Goal: Information Seeking & Learning: Find specific page/section

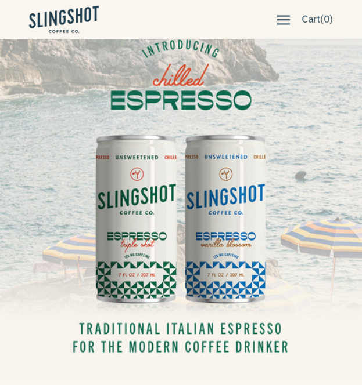
scroll to position [73, 0]
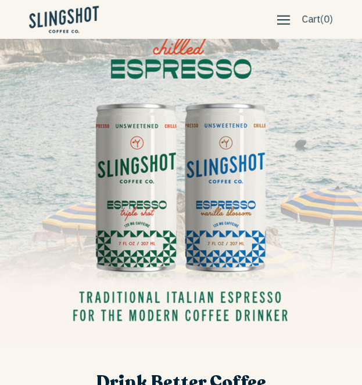
click at [279, 20] on span "button" at bounding box center [283, 19] width 13 height 13
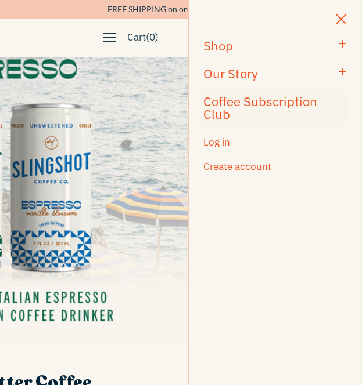
click at [272, 100] on h3 "Coffee Subscription Club" at bounding box center [267, 108] width 129 height 26
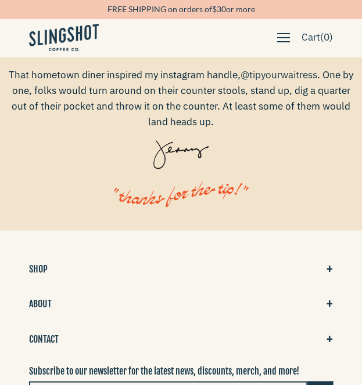
scroll to position [2562, 0]
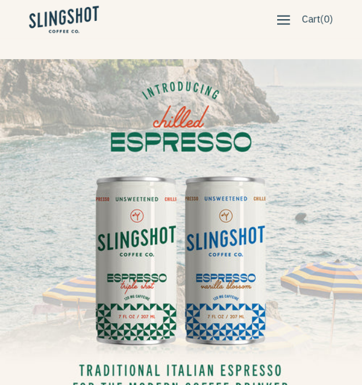
click at [279, 16] on span "button" at bounding box center [283, 19] width 13 height 13
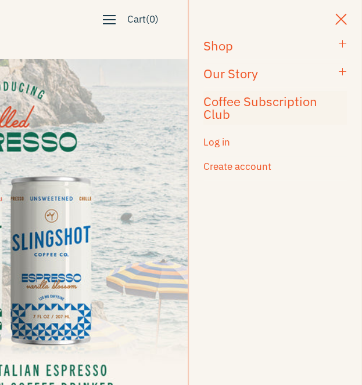
click at [257, 100] on h3 "Coffee Subscription Club" at bounding box center [267, 108] width 129 height 26
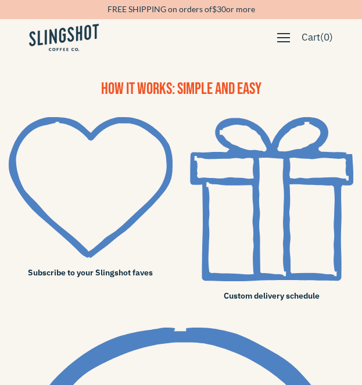
scroll to position [853, 0]
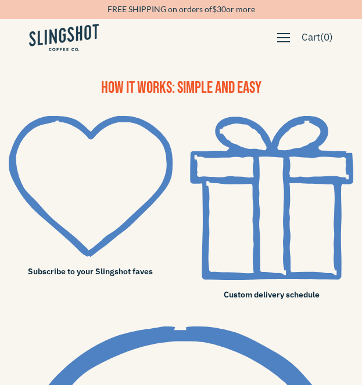
click at [99, 265] on span "Subscribe to your Slingshot faves" at bounding box center [91, 271] width 164 height 13
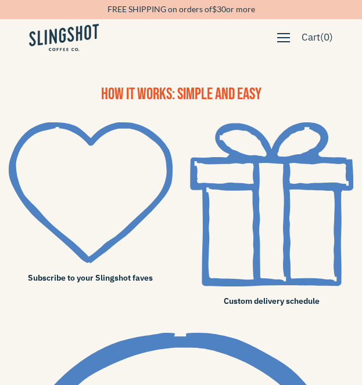
click at [285, 295] on span "Custom delivery schedule" at bounding box center [272, 301] width 164 height 13
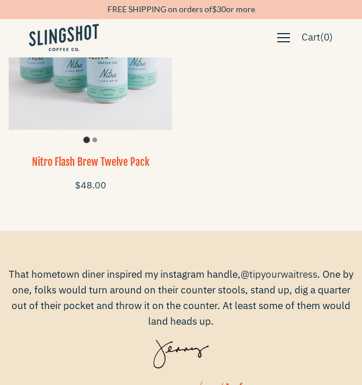
scroll to position [2262, 0]
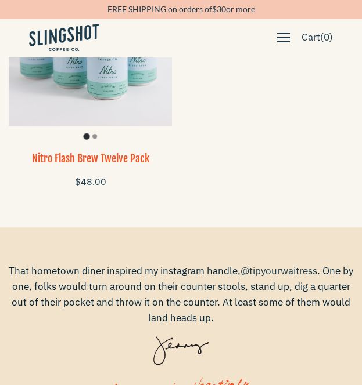
click at [289, 35] on button "button" at bounding box center [283, 38] width 24 height 24
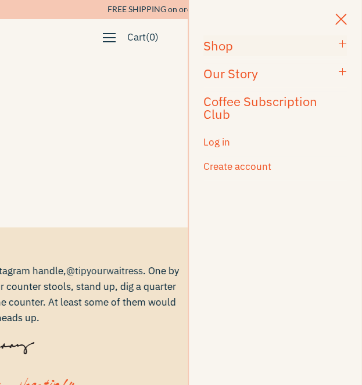
click at [242, 46] on h3 "Shop" at bounding box center [267, 45] width 129 height 13
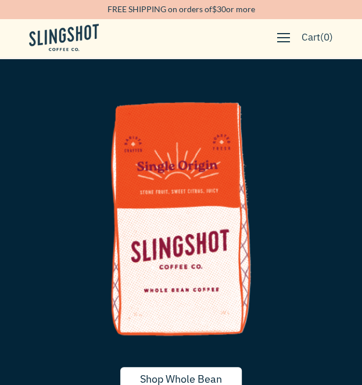
scroll to position [197, 0]
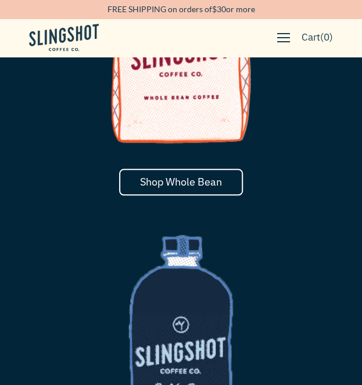
click at [201, 179] on span "Shop Whole Bean" at bounding box center [181, 181] width 82 height 13
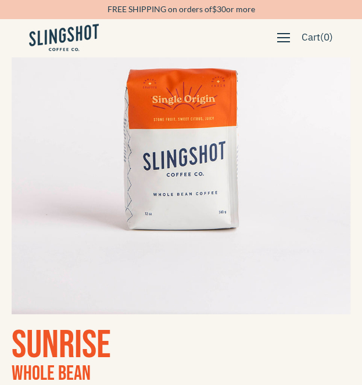
scroll to position [765, 0]
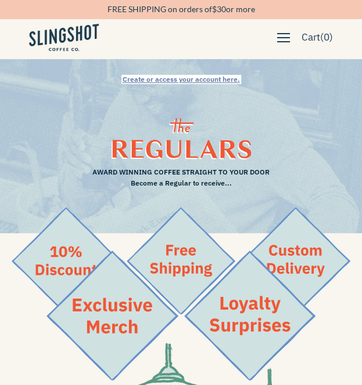
click at [147, 70] on div "Create or access your account here." at bounding box center [181, 78] width 362 height 33
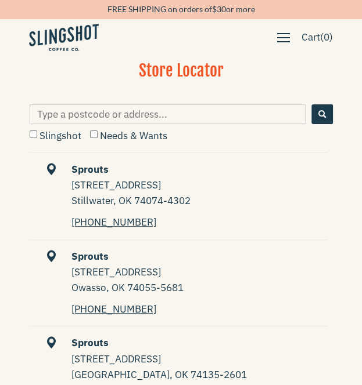
click at [121, 113] on input "Type a postcode or address..." at bounding box center [168, 114] width 276 height 20
type input "raleigh"
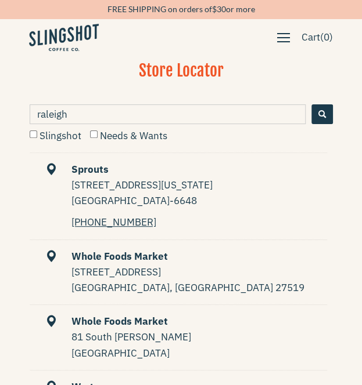
click at [290, 37] on button "button" at bounding box center [283, 38] width 24 height 24
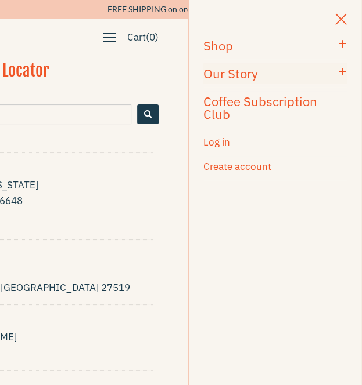
click at [245, 70] on h3 "Our Story" at bounding box center [267, 73] width 129 height 13
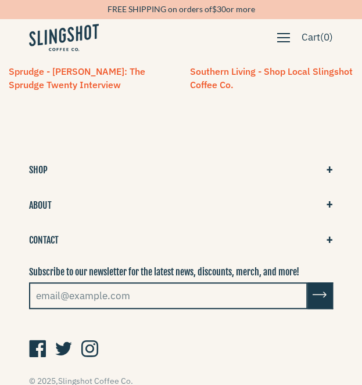
scroll to position [2066, 0]
